Goal: Transaction & Acquisition: Download file/media

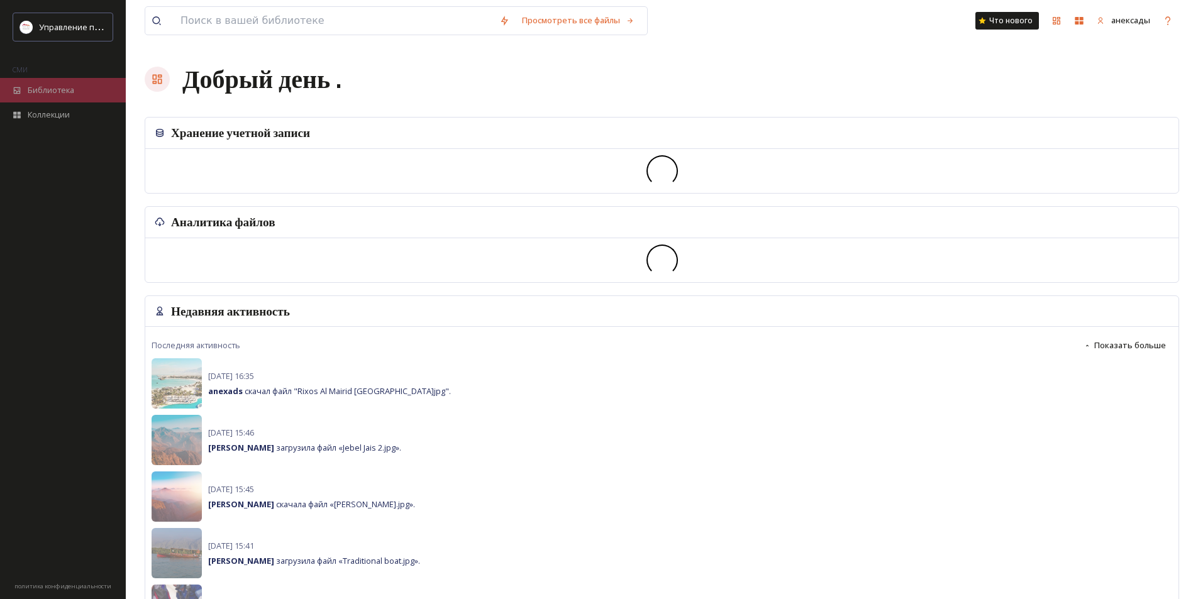
click at [58, 81] on div "Библиотека" at bounding box center [63, 90] width 126 height 25
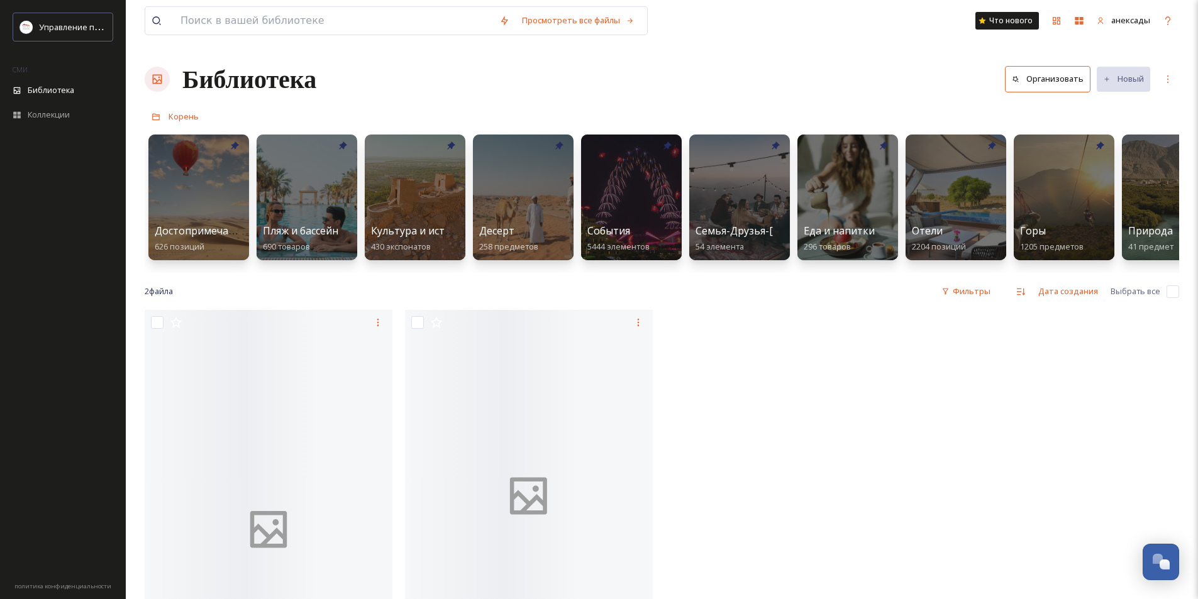
drag, startPoint x: 1013, startPoint y: 361, endPoint x: 794, endPoint y: 240, distance: 249.9
click at [1013, 361] on div at bounding box center [1052, 533] width 254 height 446
click at [336, 15] on input at bounding box center [333, 21] width 319 height 28
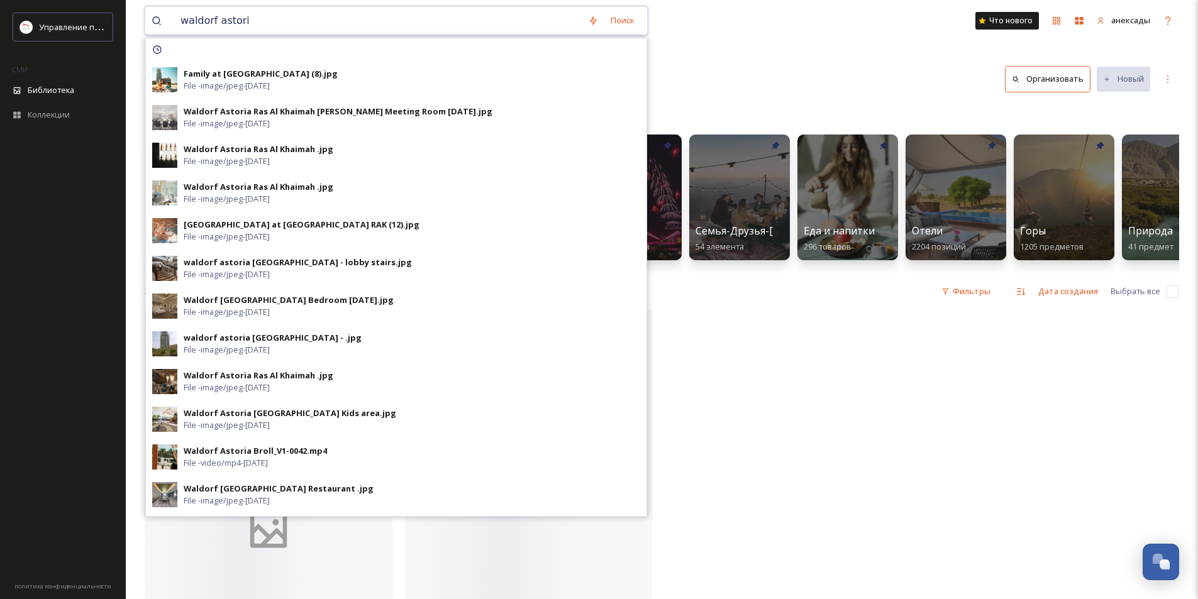
type input "waldorf astoria"
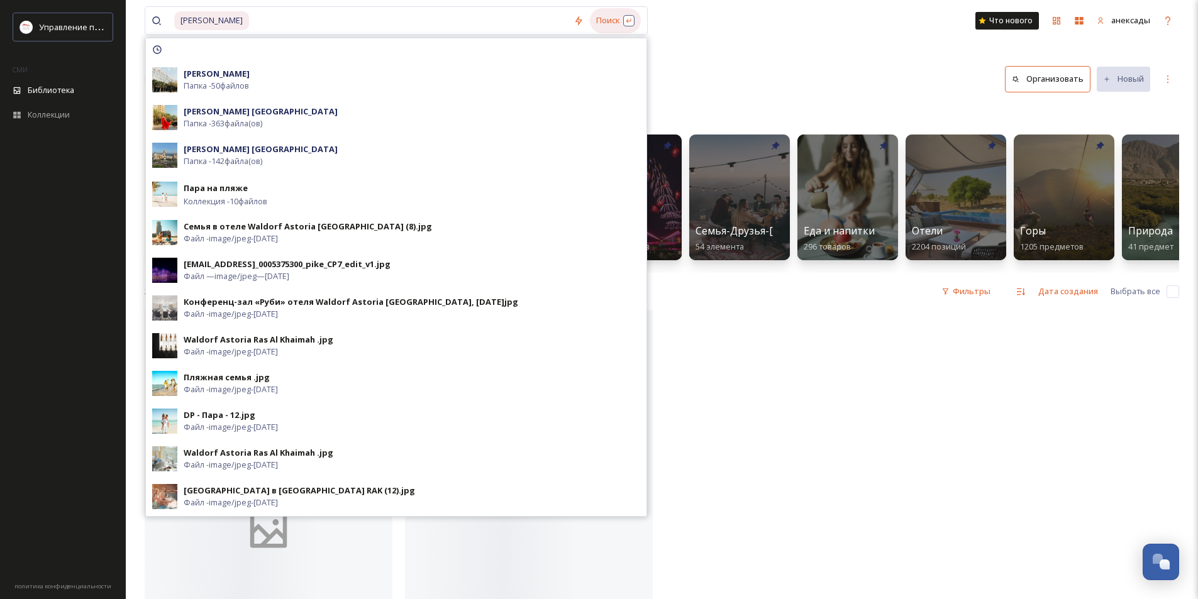
click at [596, 26] on font "Поиск" at bounding box center [608, 19] width 24 height 11
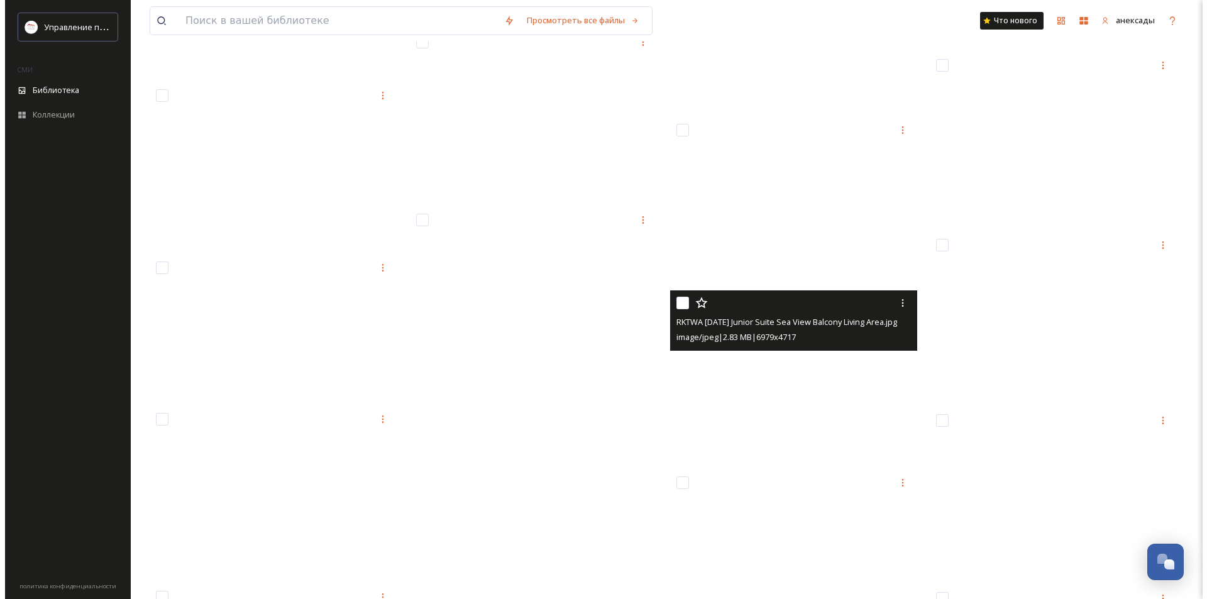
scroll to position [20441, 0]
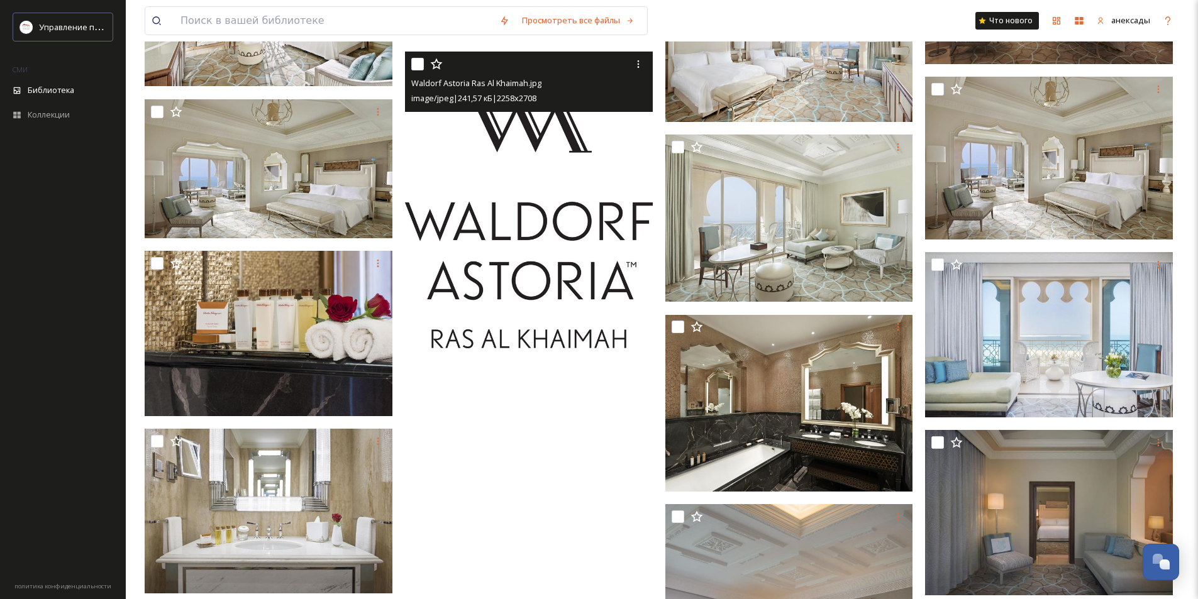
click at [550, 211] on img at bounding box center [529, 200] width 248 height 297
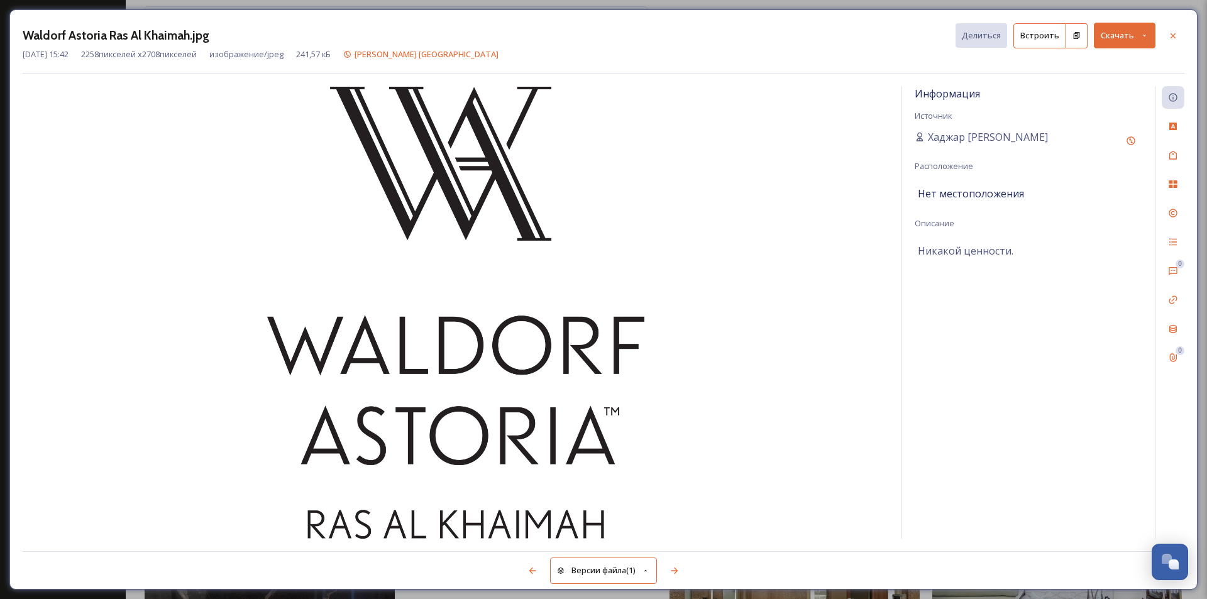
click at [1124, 38] on font "Скачать" at bounding box center [1117, 35] width 33 height 11
click at [1108, 68] on font "Скачать оригинал (2258 x 2708)" at bounding box center [1089, 63] width 120 height 11
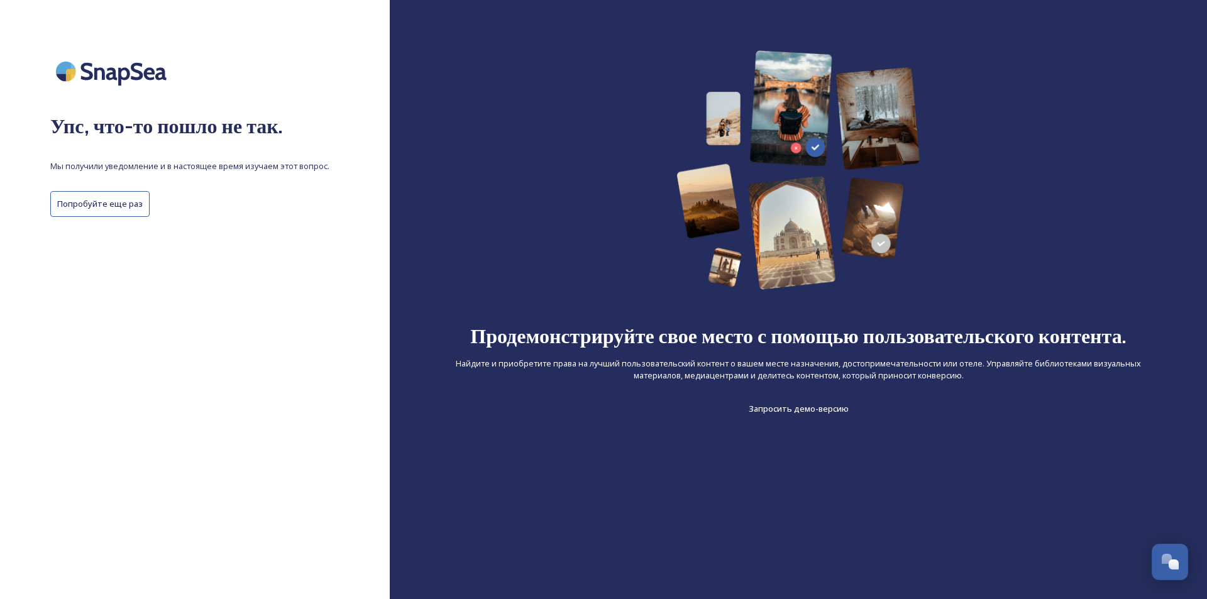
click at [125, 209] on font "Попробуйте еще раз" at bounding box center [100, 203] width 86 height 11
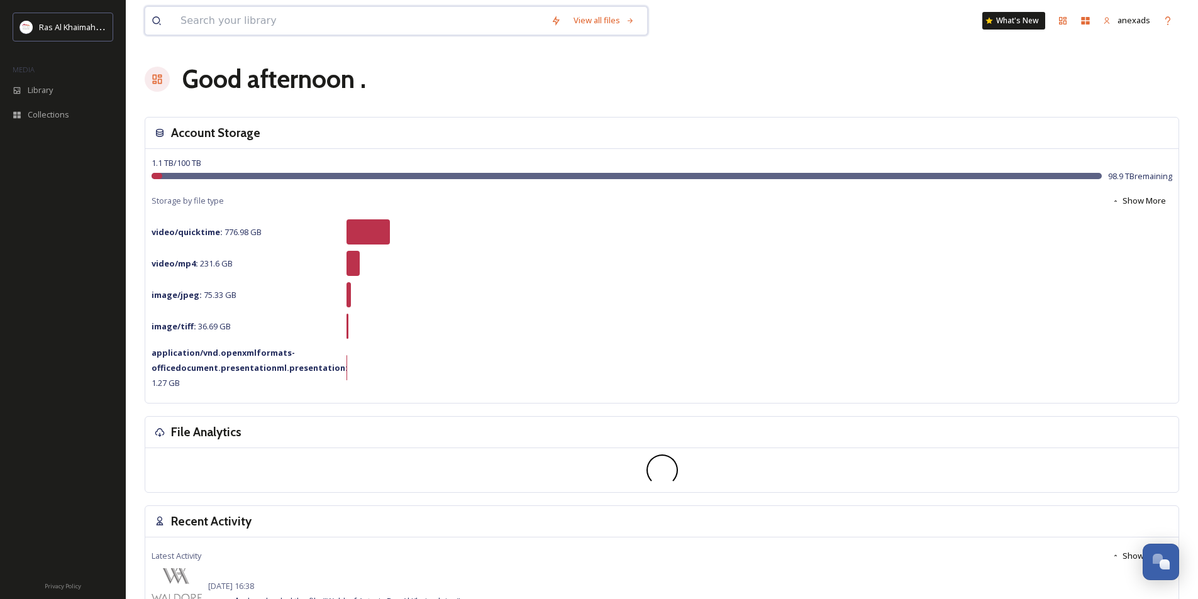
click at [343, 27] on input at bounding box center [359, 21] width 370 height 28
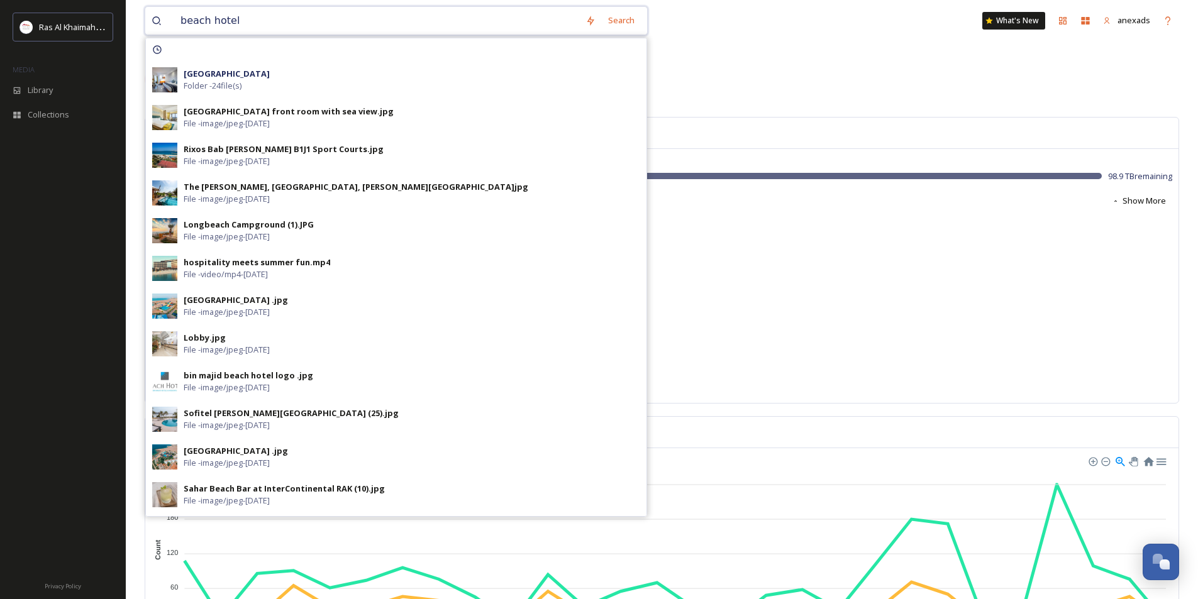
click at [177, 16] on input "beach hotel" at bounding box center [376, 21] width 405 height 28
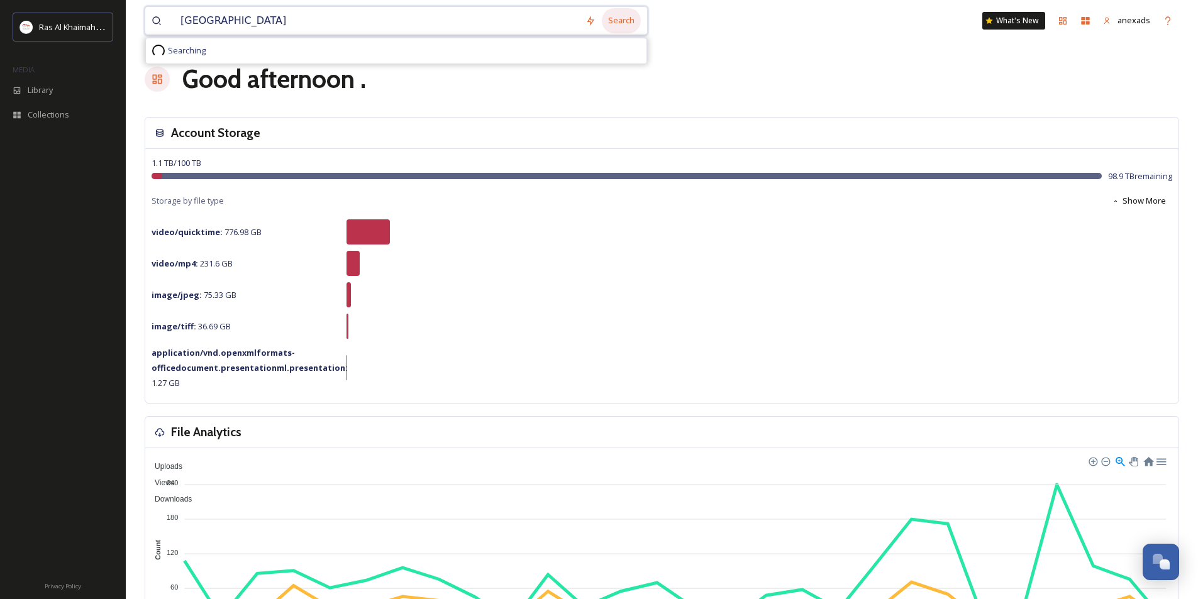
type input "bm beach hotel"
click at [616, 22] on div "Search" at bounding box center [621, 20] width 39 height 25
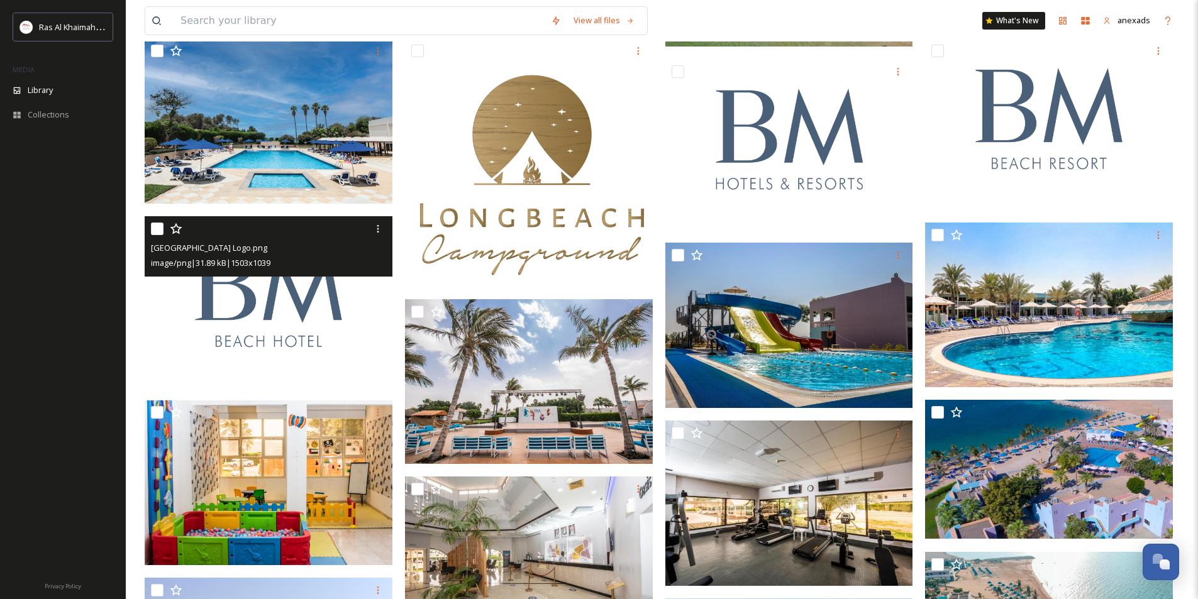
scroll to position [759, 0]
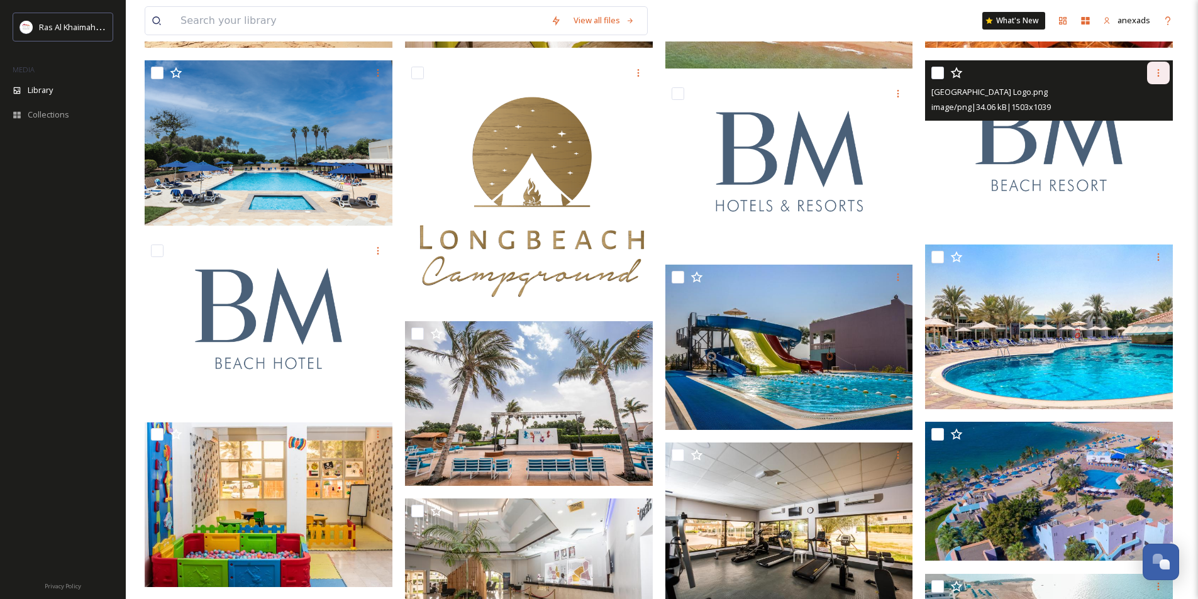
click at [1159, 74] on icon at bounding box center [1158, 73] width 10 height 10
click at [1149, 128] on span "Download" at bounding box center [1143, 125] width 38 height 12
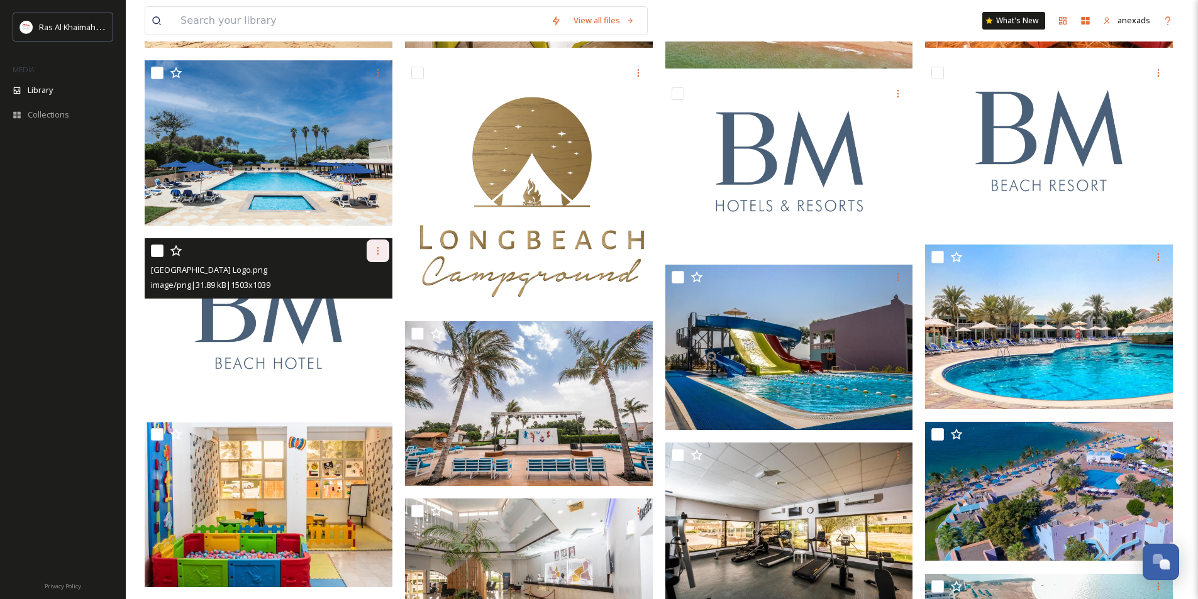
click at [381, 254] on icon at bounding box center [378, 251] width 10 height 10
click at [370, 300] on span "Download" at bounding box center [363, 303] width 38 height 12
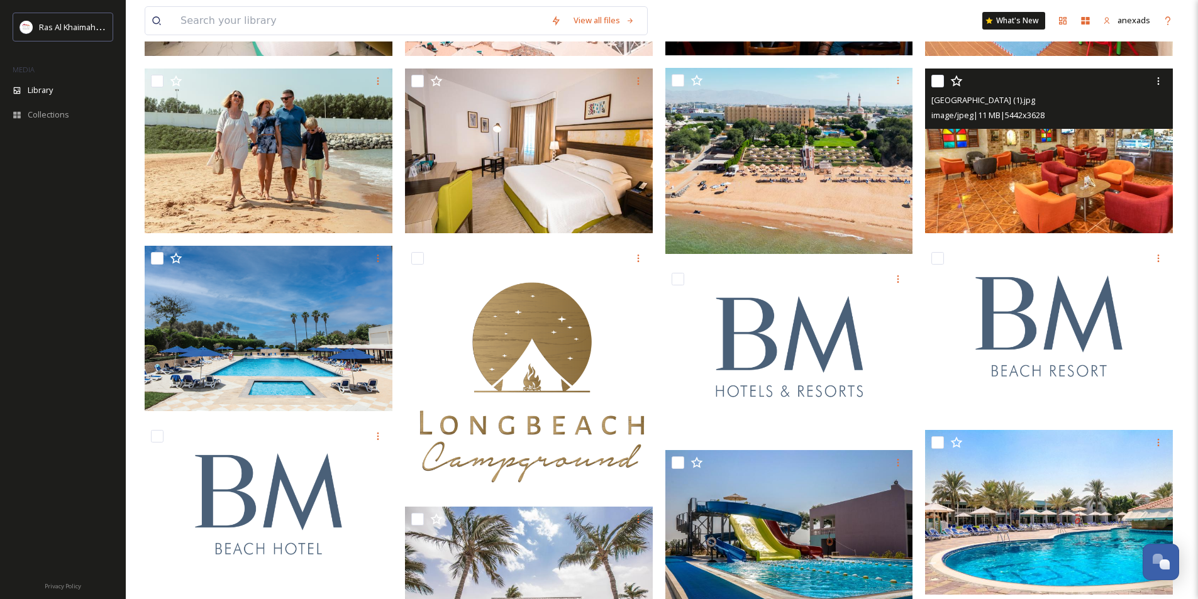
scroll to position [570, 0]
